Goal: Task Accomplishment & Management: Use online tool/utility

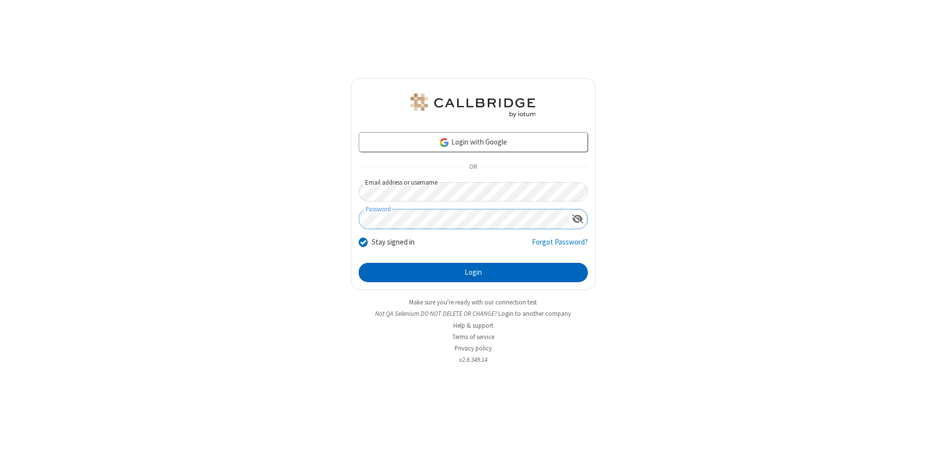
click at [473, 272] on button "Login" at bounding box center [473, 273] width 229 height 20
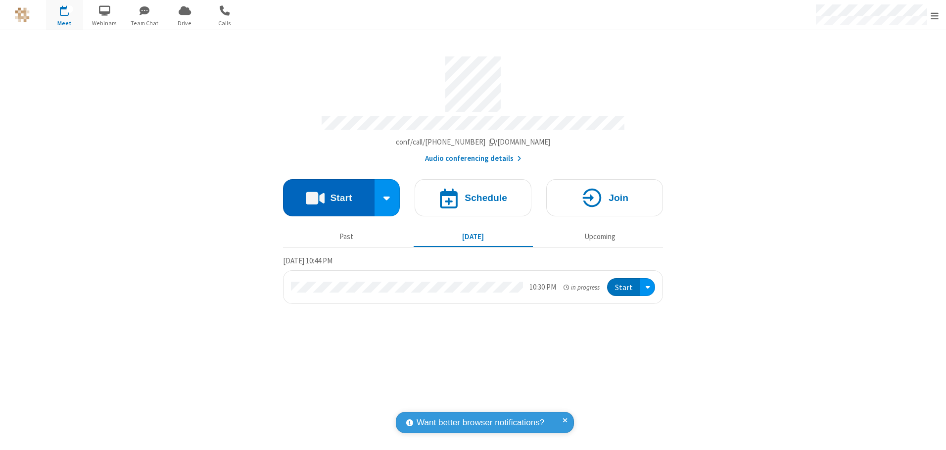
click at [329, 194] on button "Start" at bounding box center [329, 197] width 92 height 37
